Goal: Go to known website: Access a specific website the user already knows

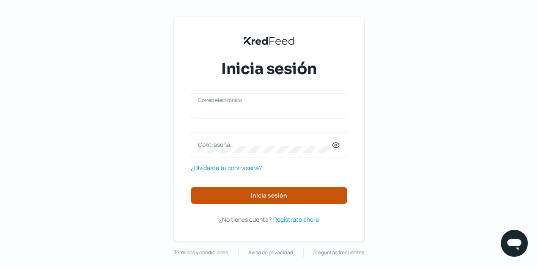
type input "[EMAIL_ADDRESS][DOMAIN_NAME]"
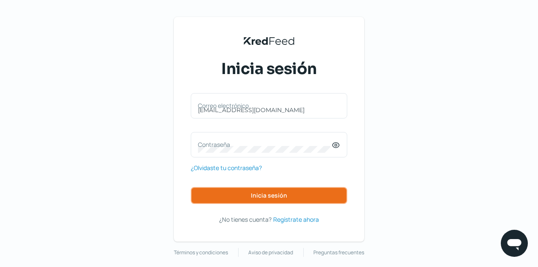
click at [228, 187] on button "Inicia sesión" at bounding box center [269, 195] width 157 height 17
